Goal: Use online tool/utility

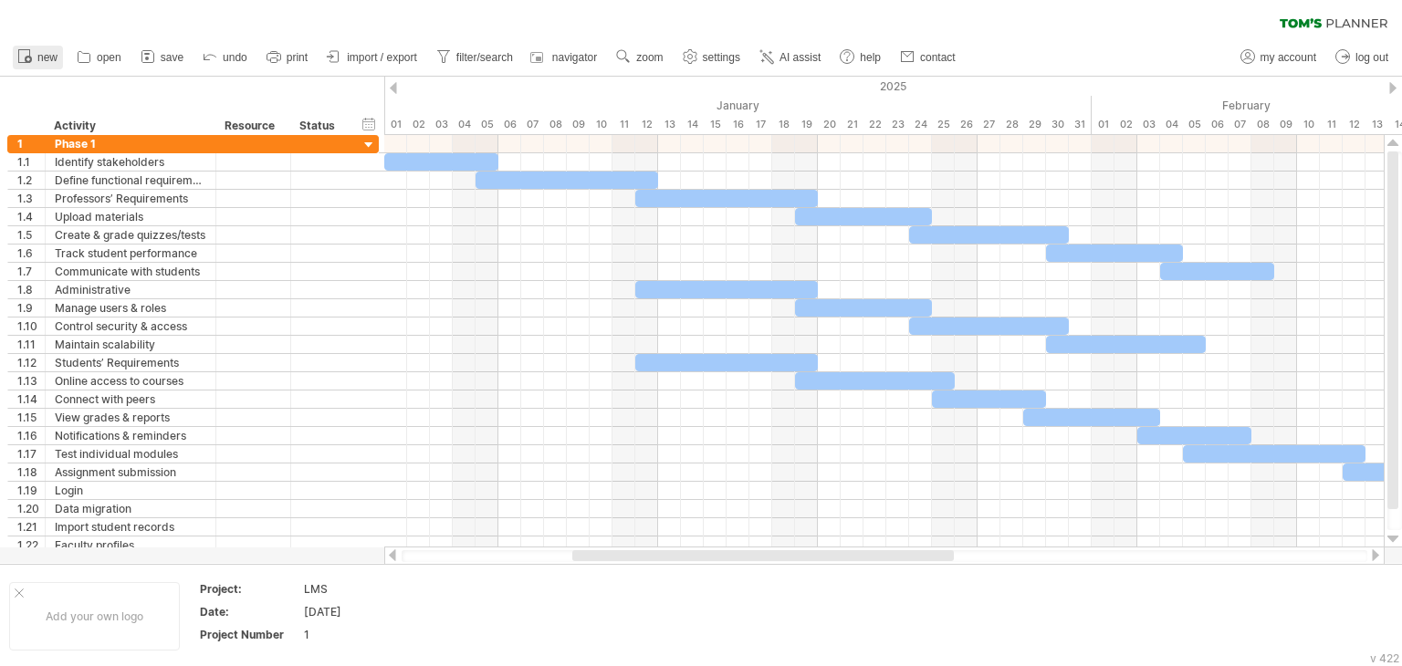
click at [41, 58] on span "new" at bounding box center [47, 57] width 20 height 13
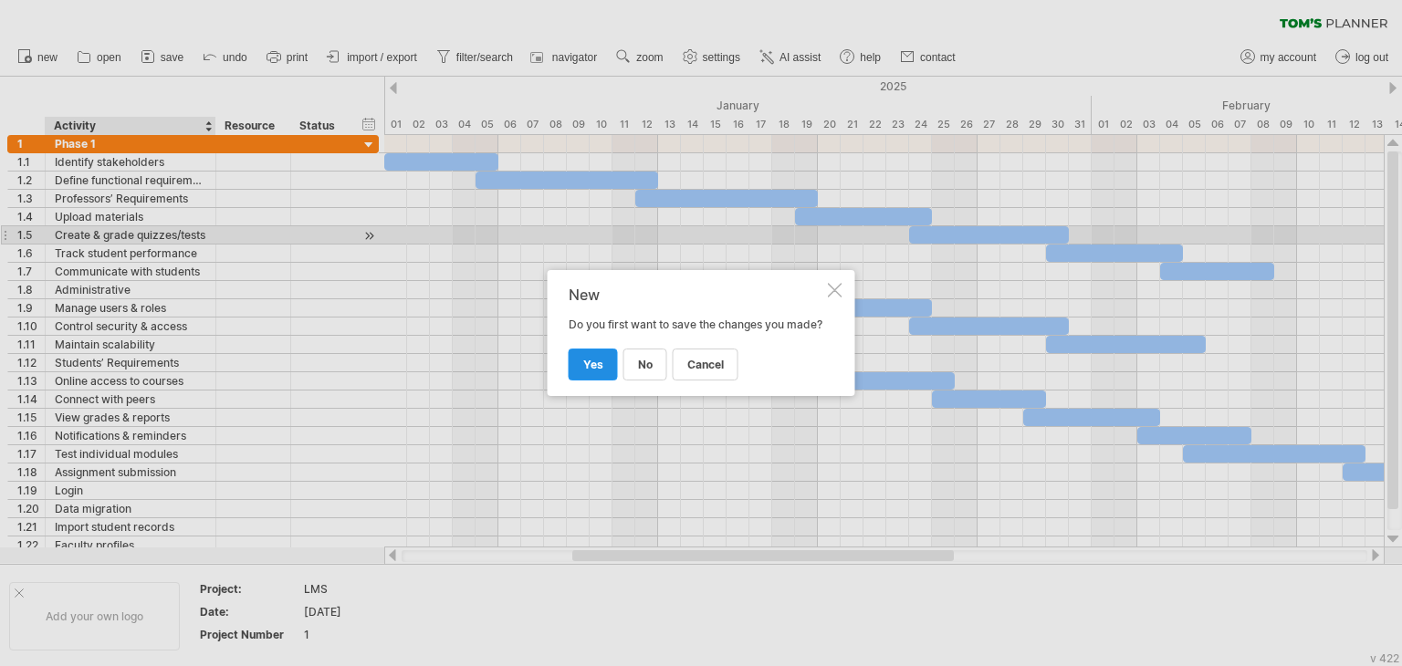
click at [602, 372] on span "yes" at bounding box center [593, 365] width 20 height 14
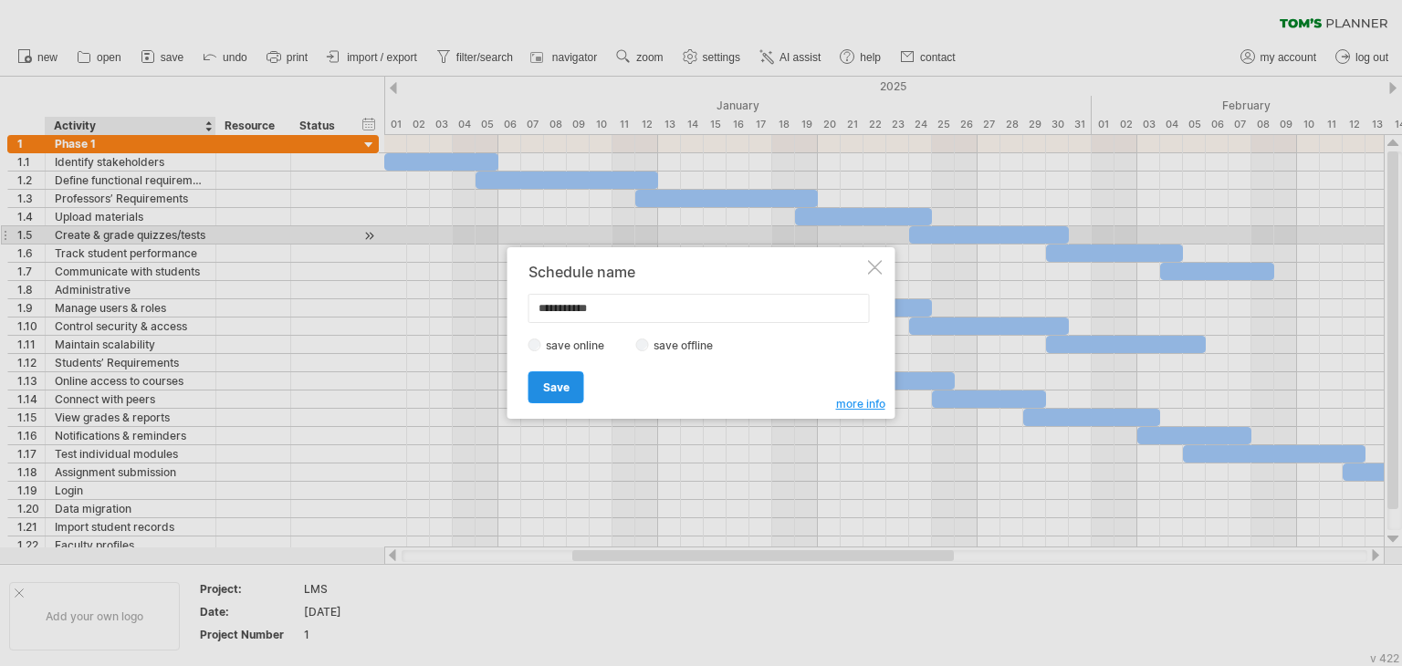
click at [552, 392] on span "Save" at bounding box center [556, 388] width 26 height 14
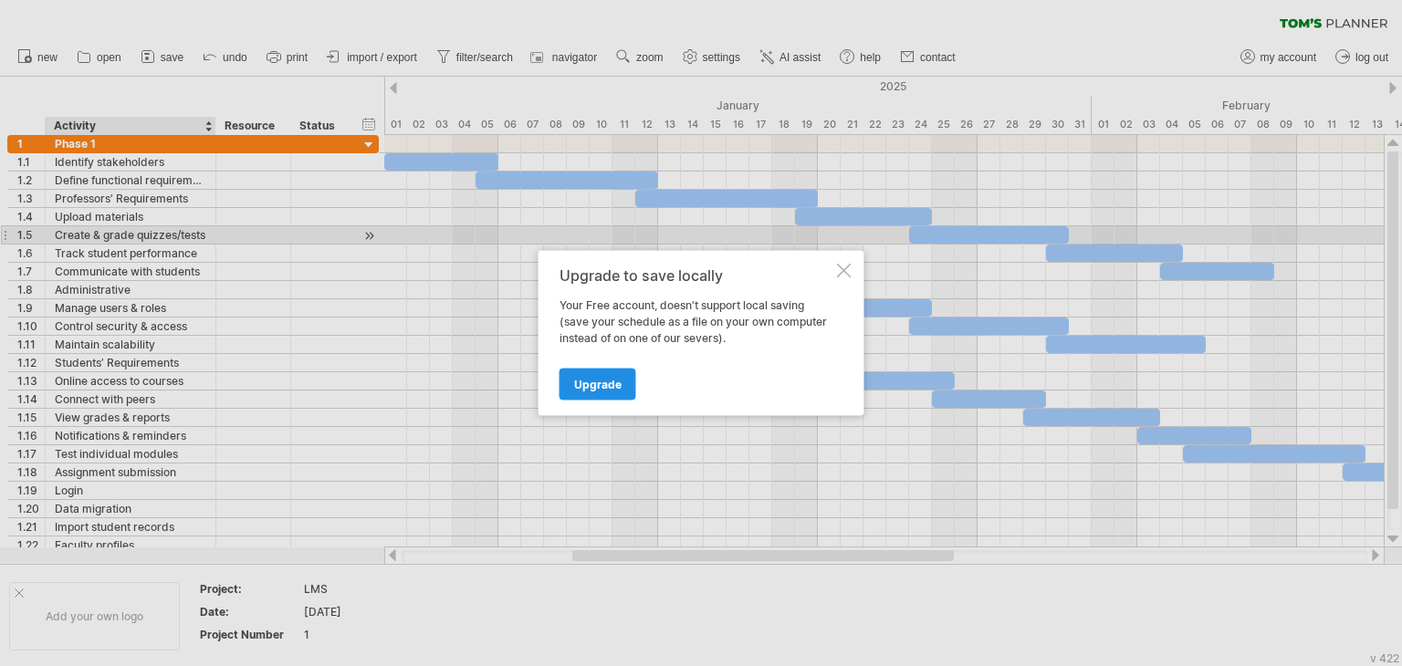
click at [577, 384] on span "Upgrade" at bounding box center [597, 385] width 47 height 14
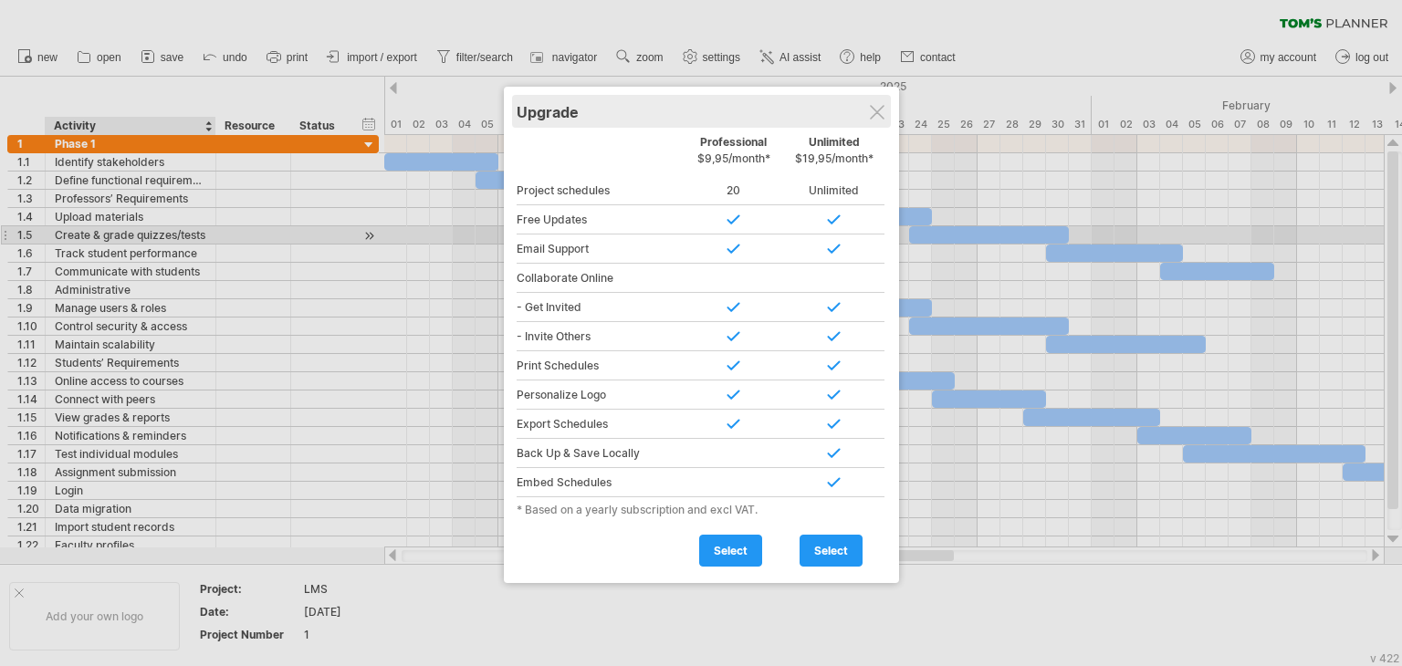
click at [884, 100] on div "Upgrade" at bounding box center [702, 111] width 370 height 33
click at [898, 100] on div at bounding box center [701, 333] width 1402 height 666
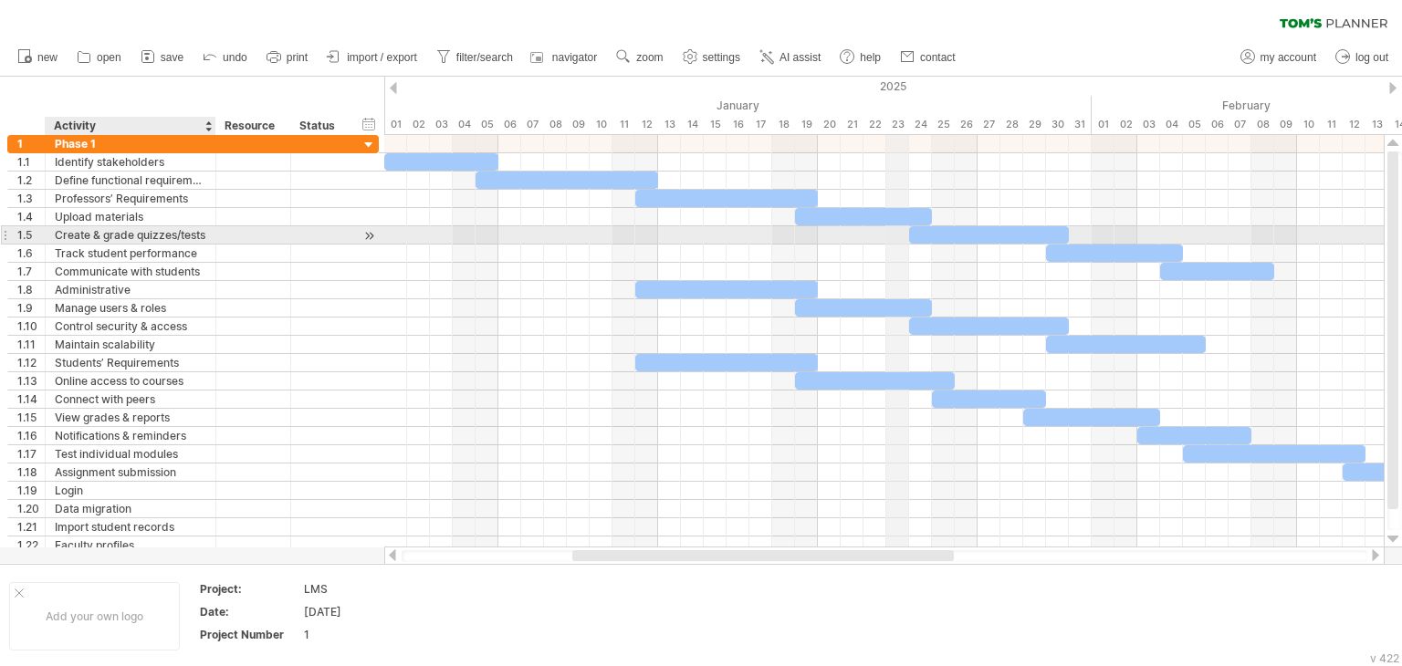
click at [864, 116] on div "22" at bounding box center [875, 124] width 23 height 19
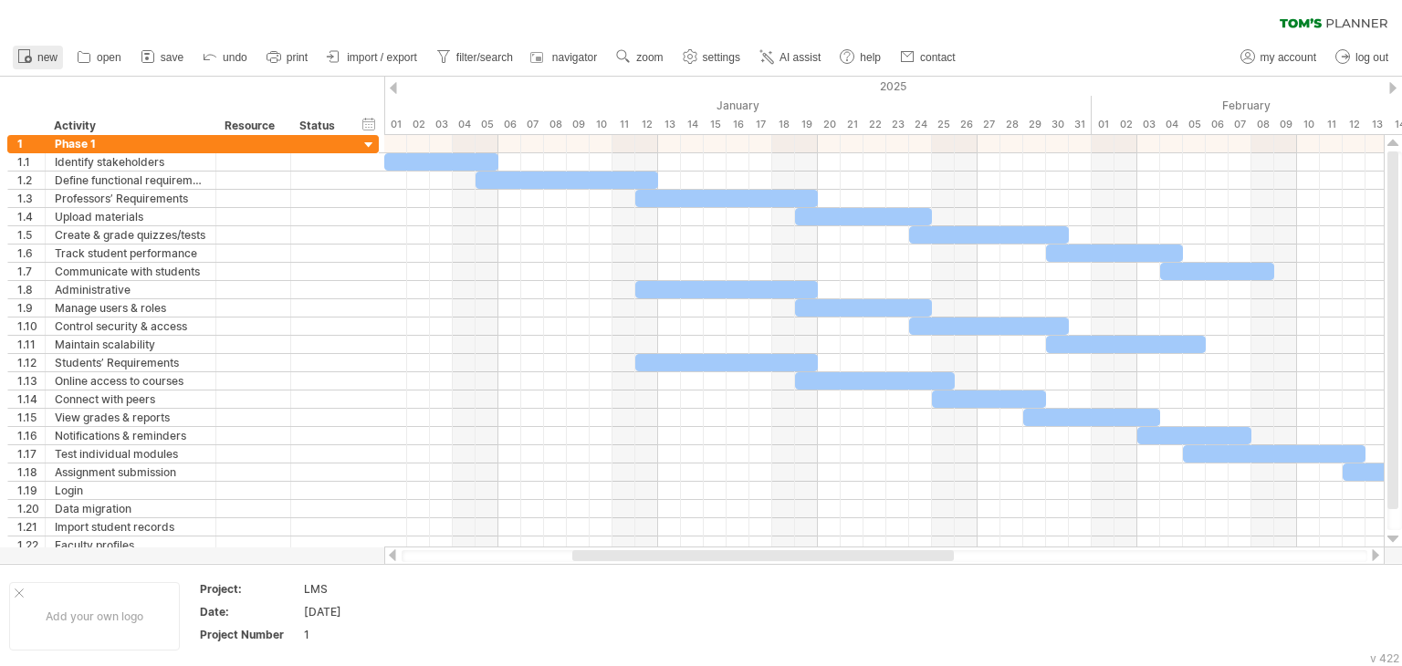
click at [25, 60] on icon at bounding box center [25, 56] width 18 height 18
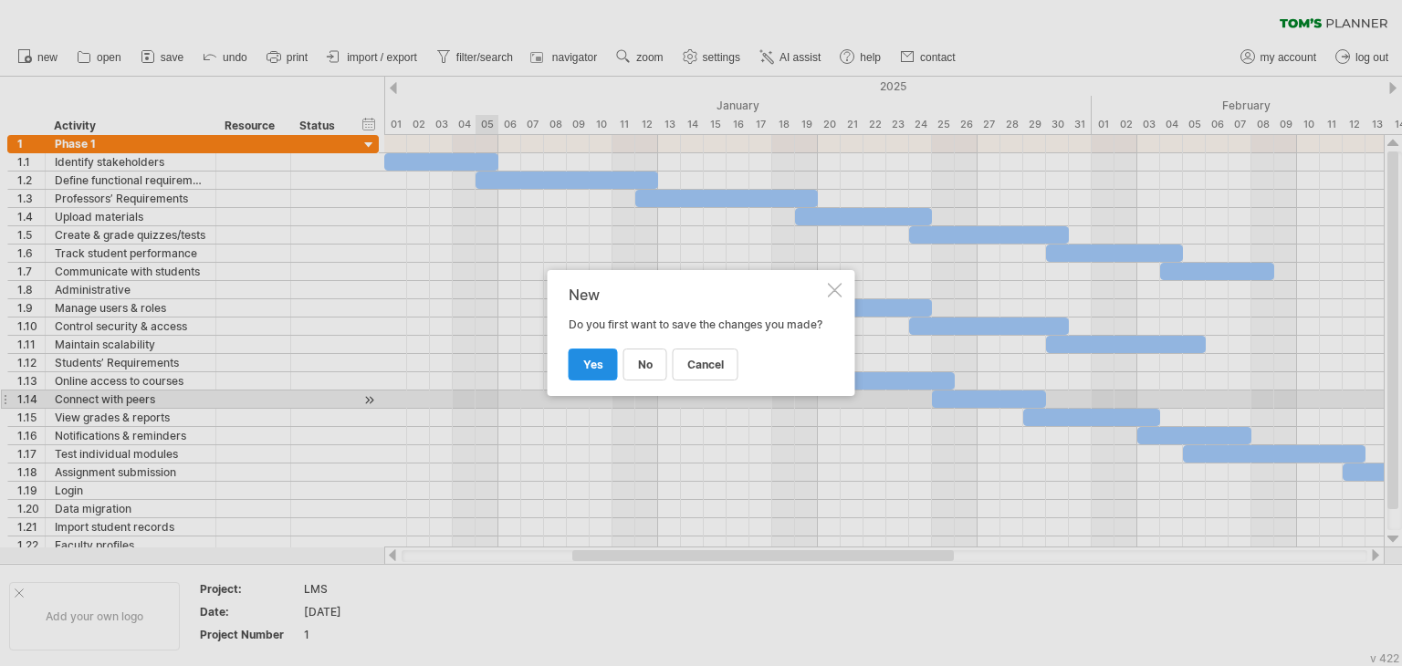
click at [587, 372] on span "yes" at bounding box center [593, 365] width 20 height 14
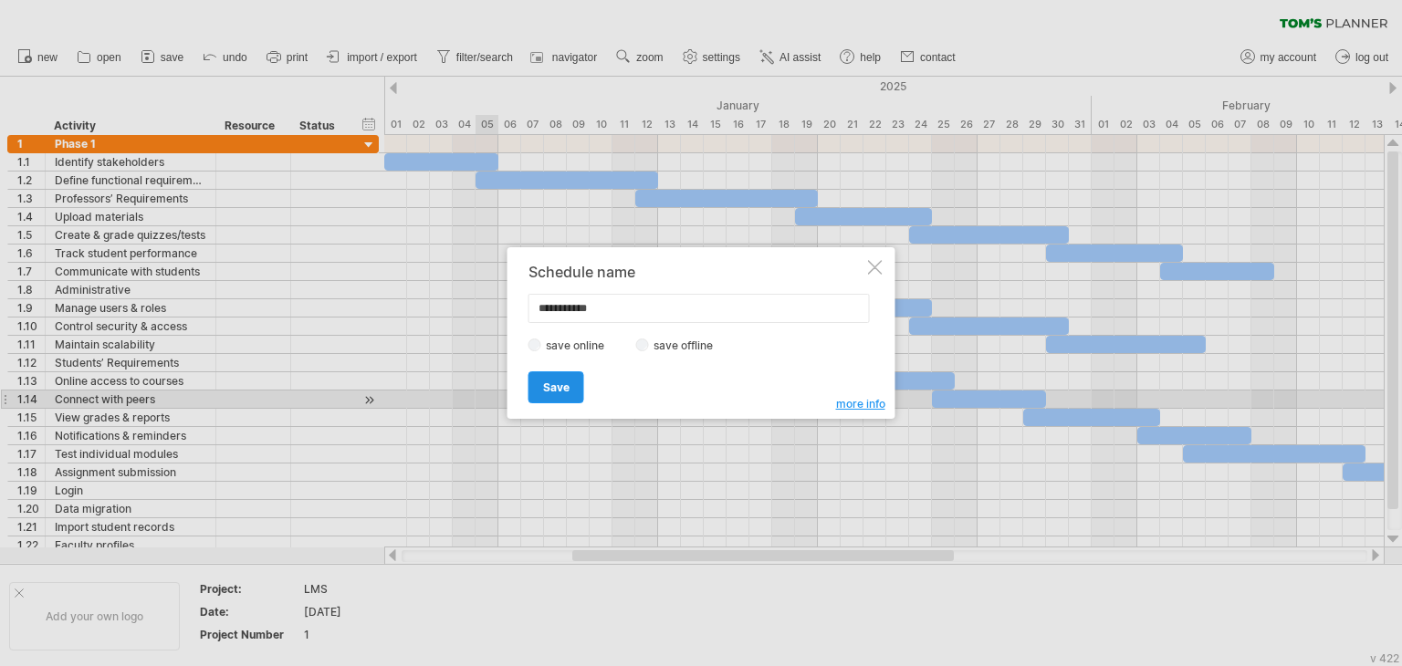
click at [560, 381] on span "Save" at bounding box center [556, 388] width 26 height 14
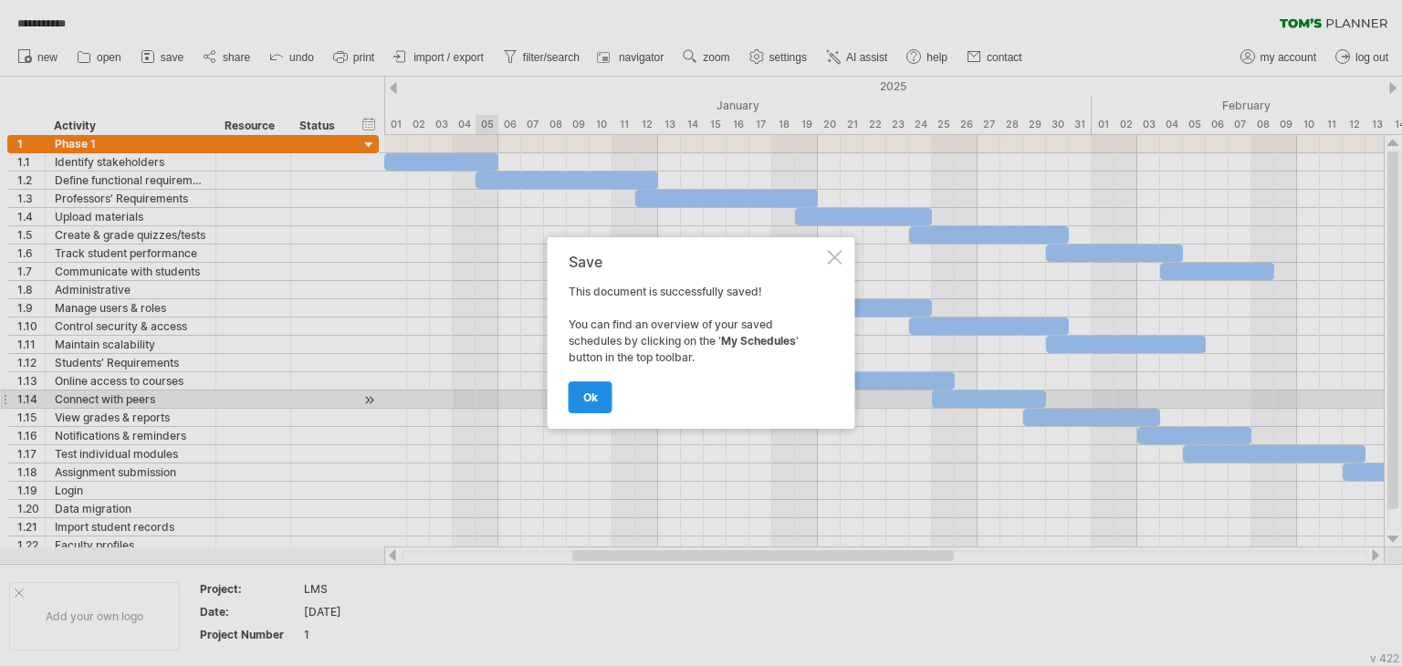
click at [581, 391] on link "ok" at bounding box center [591, 398] width 44 height 32
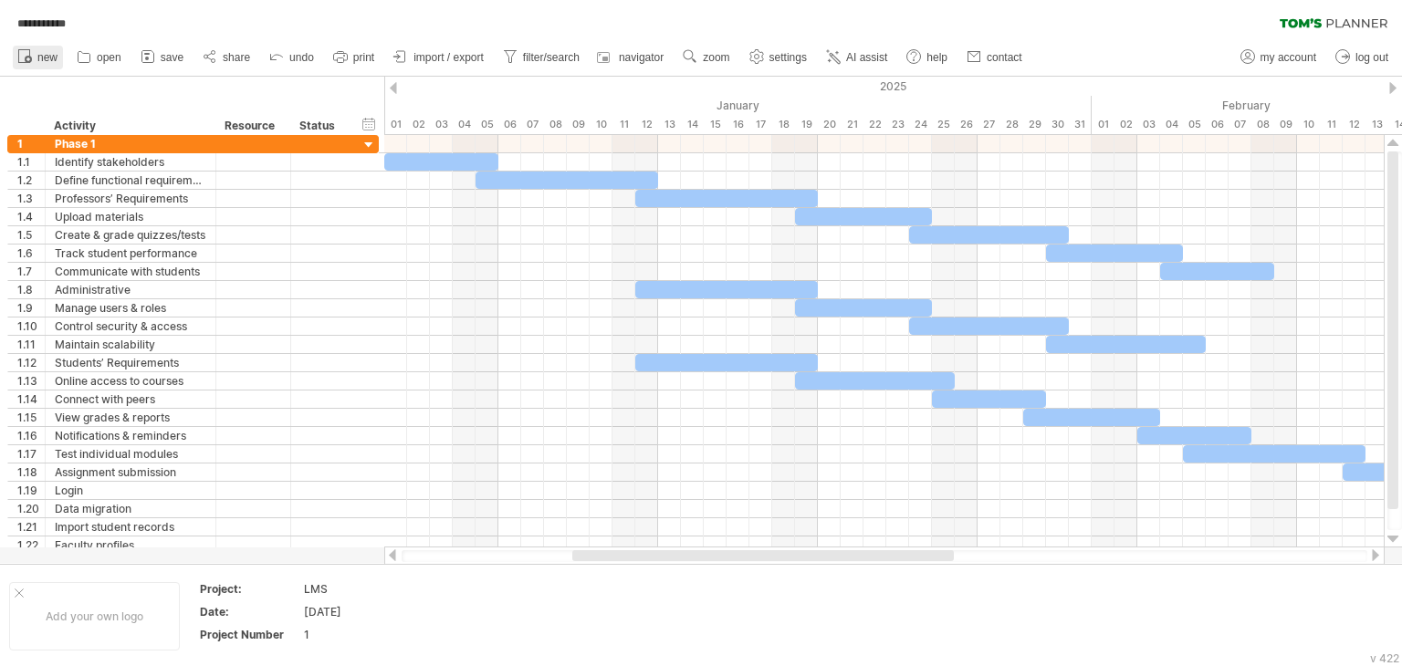
click at [39, 59] on span "new" at bounding box center [47, 57] width 20 height 13
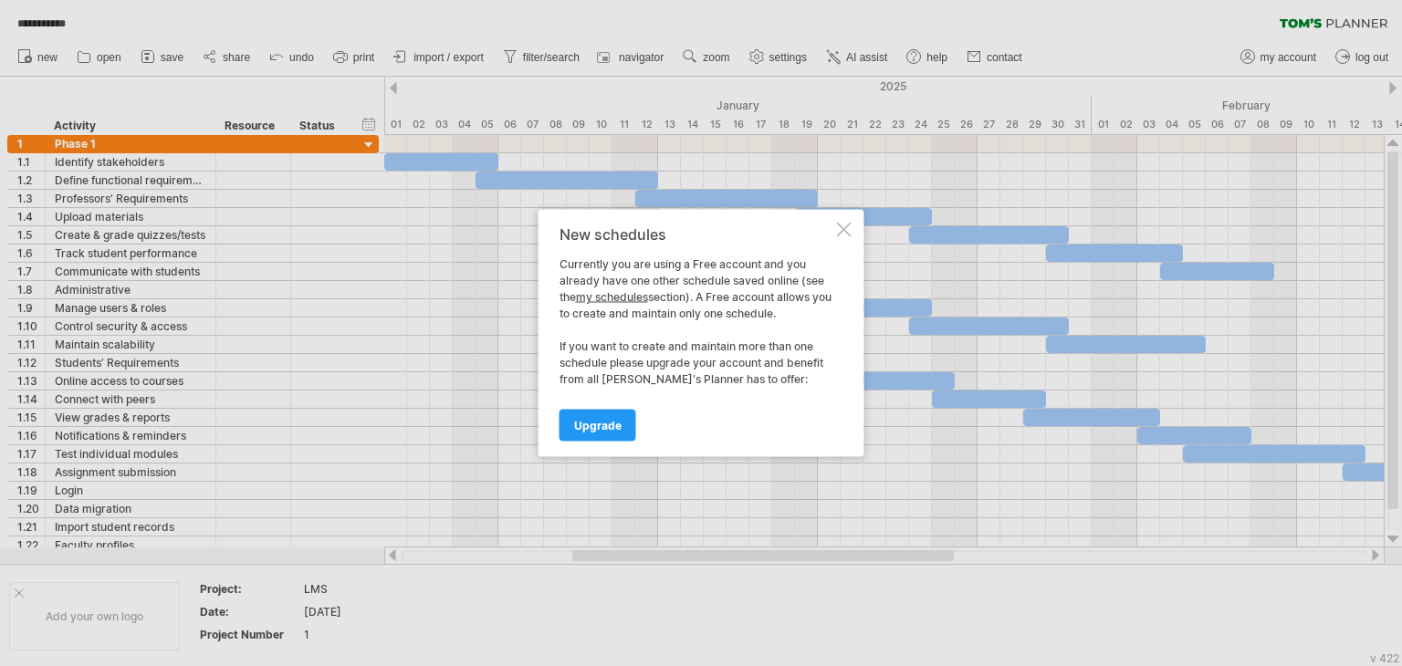
click at [838, 232] on div at bounding box center [844, 230] width 15 height 15
